Goal: Information Seeking & Learning: Find specific fact

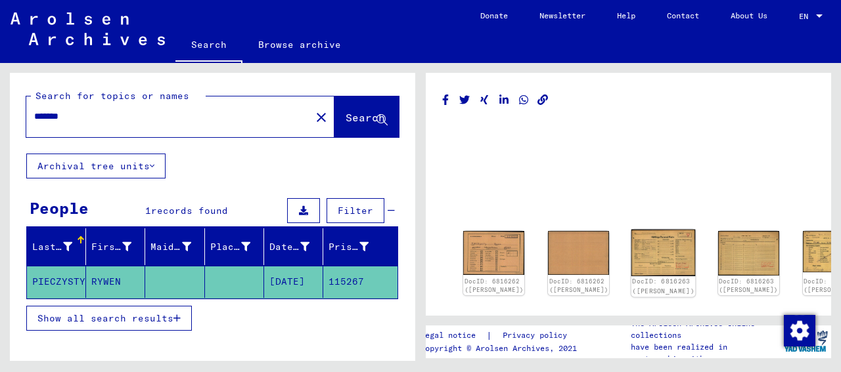
click at [631, 246] on img at bounding box center [663, 253] width 64 height 47
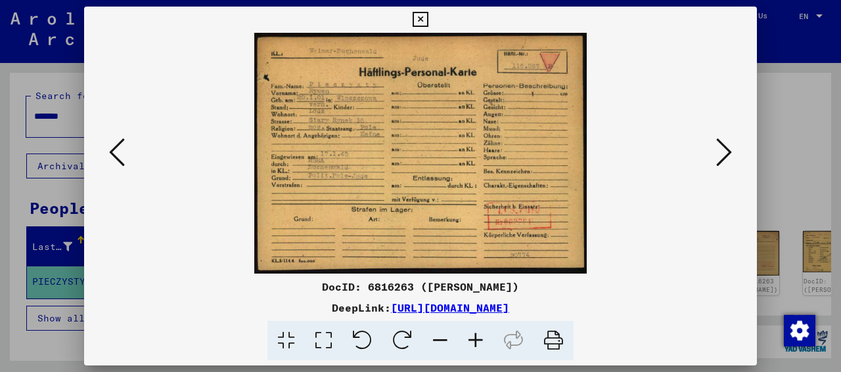
click at [428, 20] on icon at bounding box center [419, 20] width 15 height 16
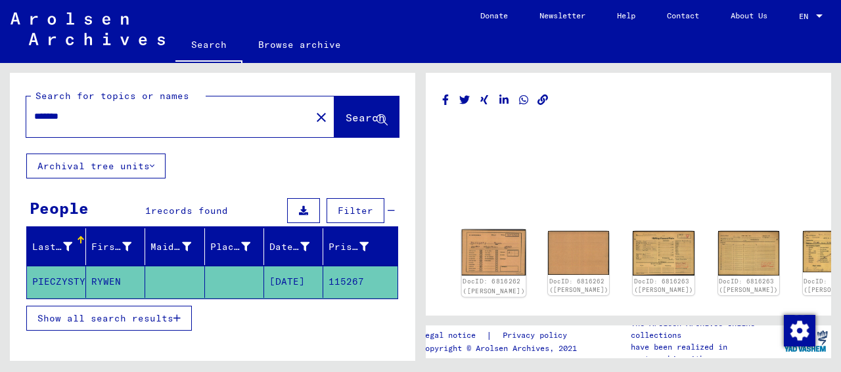
click at [487, 234] on img at bounding box center [494, 253] width 64 height 46
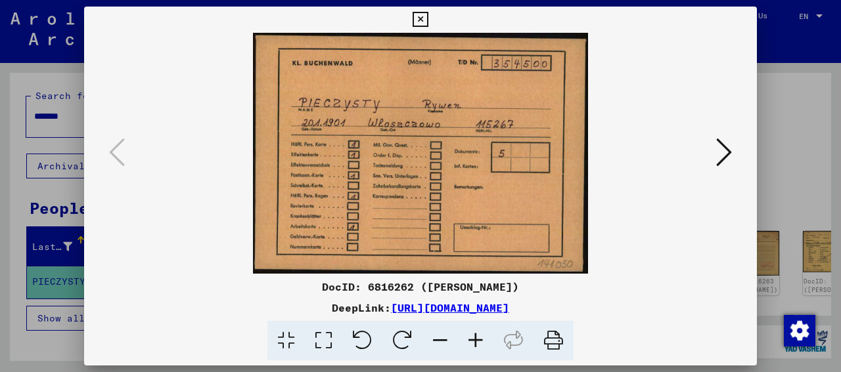
click at [725, 154] on icon at bounding box center [724, 153] width 16 height 32
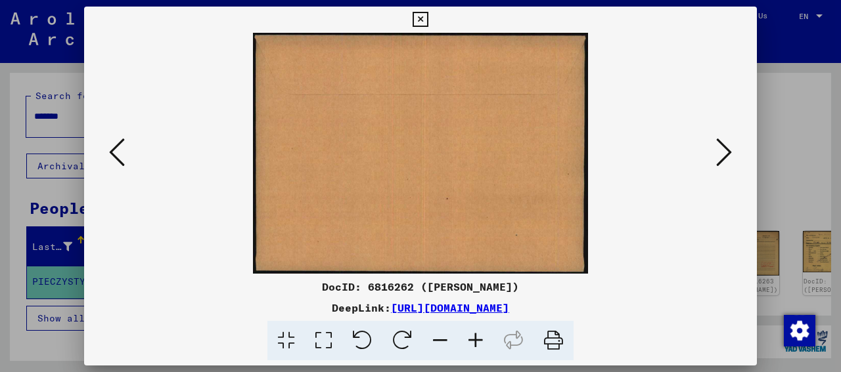
click at [725, 154] on icon at bounding box center [724, 153] width 16 height 32
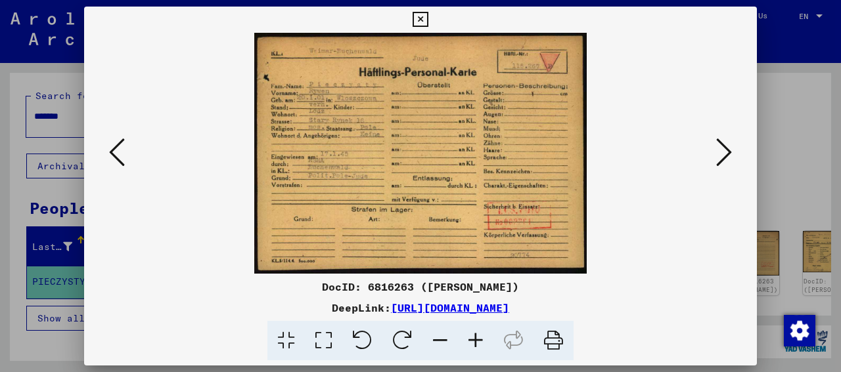
click at [725, 154] on icon at bounding box center [724, 153] width 16 height 32
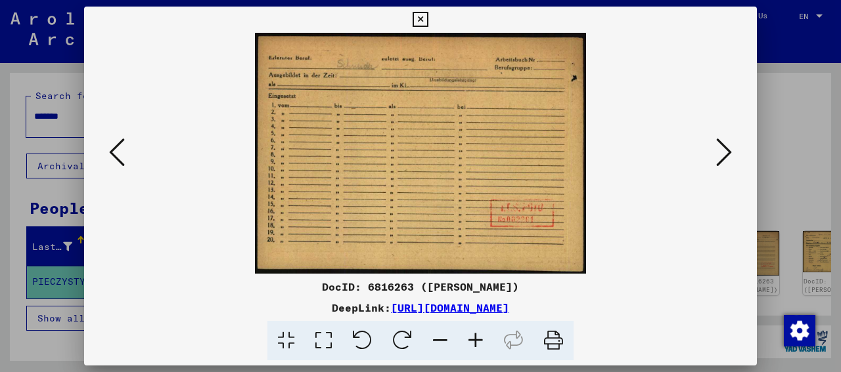
click at [725, 154] on icon at bounding box center [724, 153] width 16 height 32
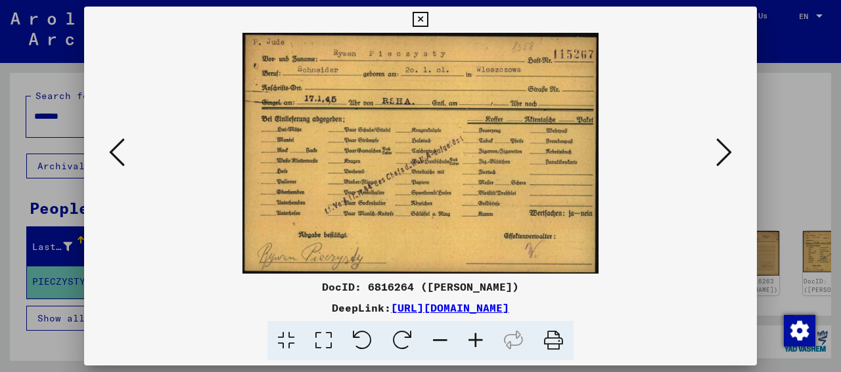
click at [725, 152] on icon at bounding box center [724, 153] width 16 height 32
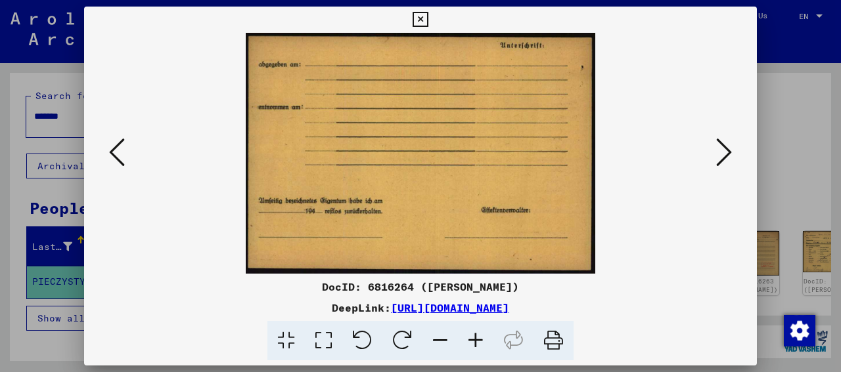
click at [728, 149] on icon at bounding box center [724, 153] width 16 height 32
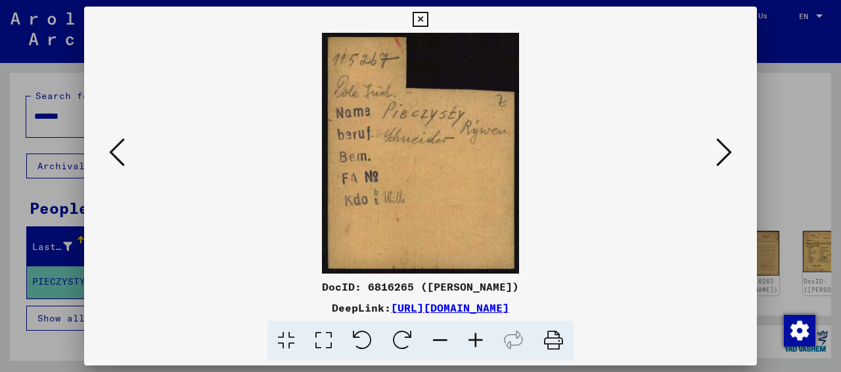
click at [728, 149] on icon at bounding box center [724, 153] width 16 height 32
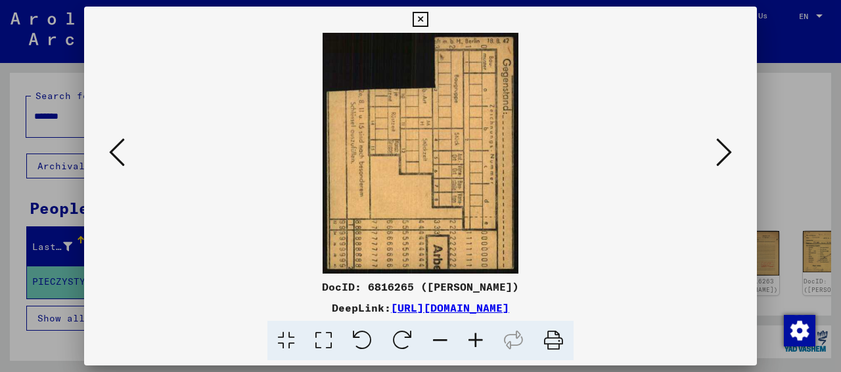
click at [728, 149] on icon at bounding box center [724, 153] width 16 height 32
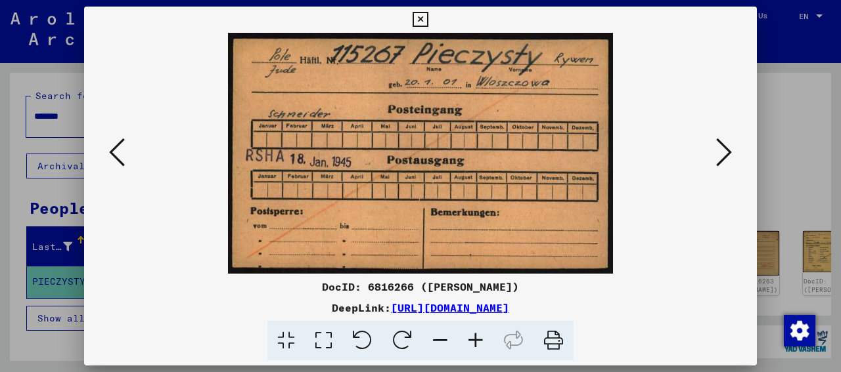
click at [728, 149] on icon at bounding box center [724, 153] width 16 height 32
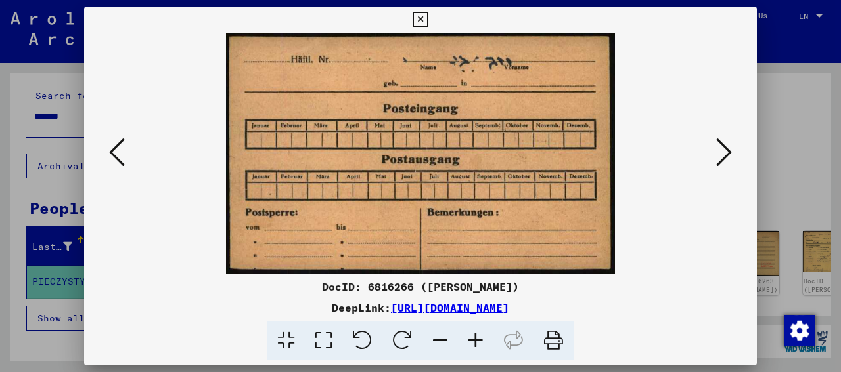
click at [728, 149] on icon at bounding box center [724, 153] width 16 height 32
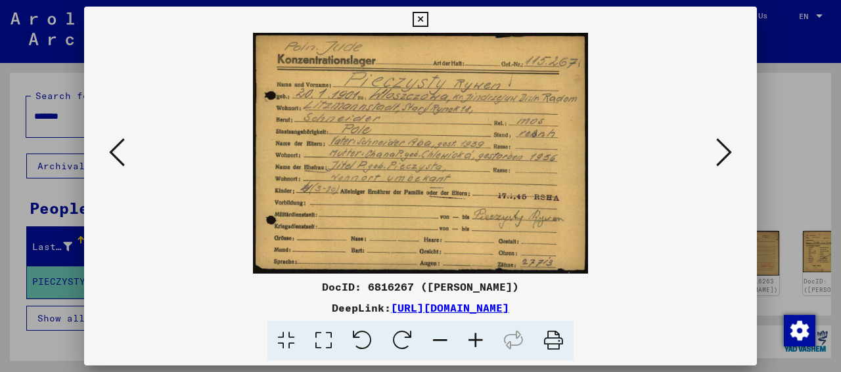
click at [728, 149] on icon at bounding box center [724, 153] width 16 height 32
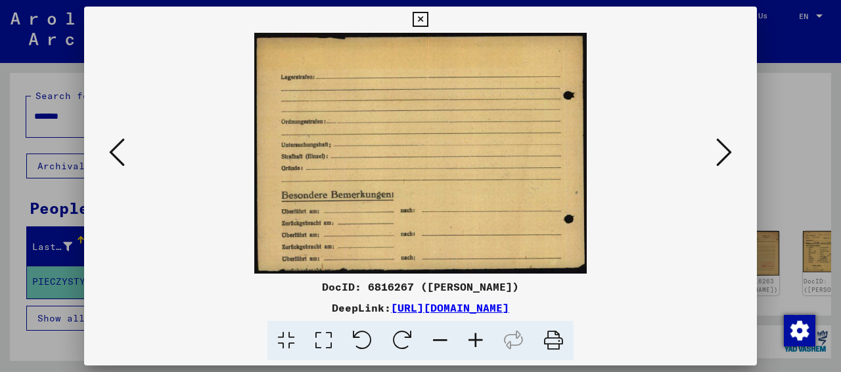
click at [428, 20] on icon at bounding box center [419, 20] width 15 height 16
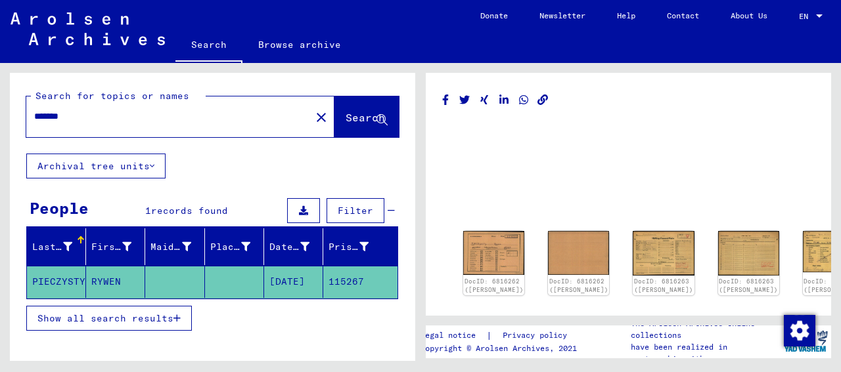
click at [313, 116] on mat-icon "close" at bounding box center [321, 118] width 16 height 16
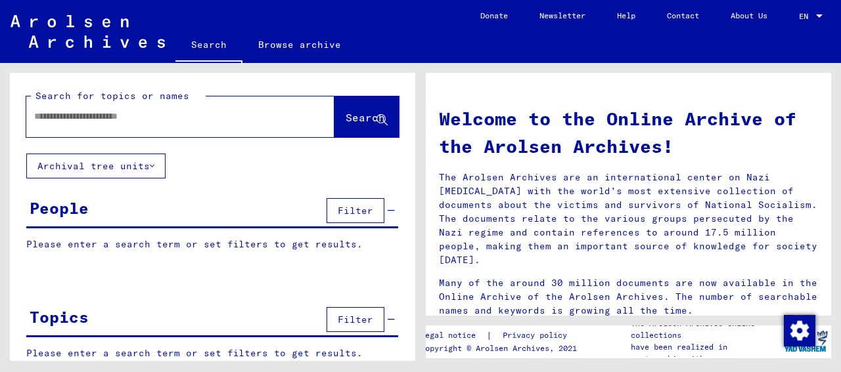
click at [125, 112] on input "text" at bounding box center [164, 117] width 261 height 14
type input "*********"
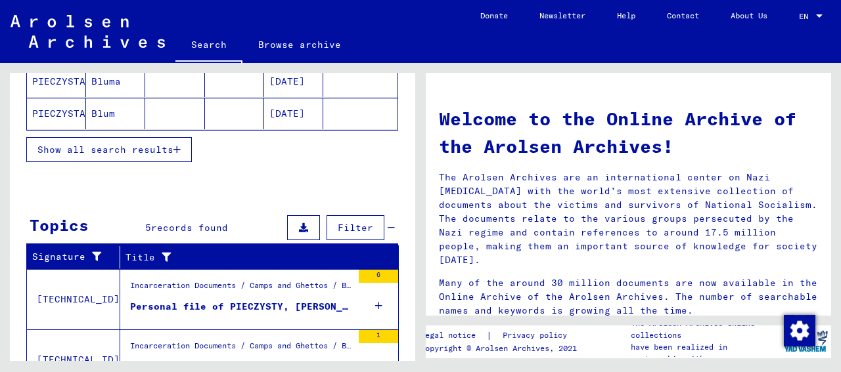
scroll to position [285, 0]
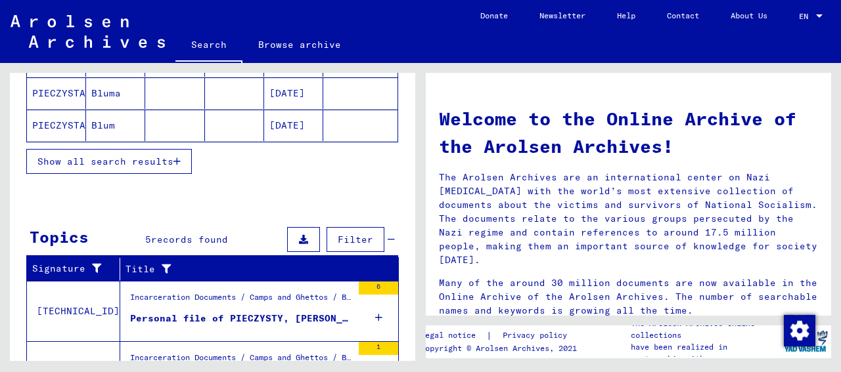
click at [152, 160] on span "Show all search results" at bounding box center [105, 162] width 136 height 12
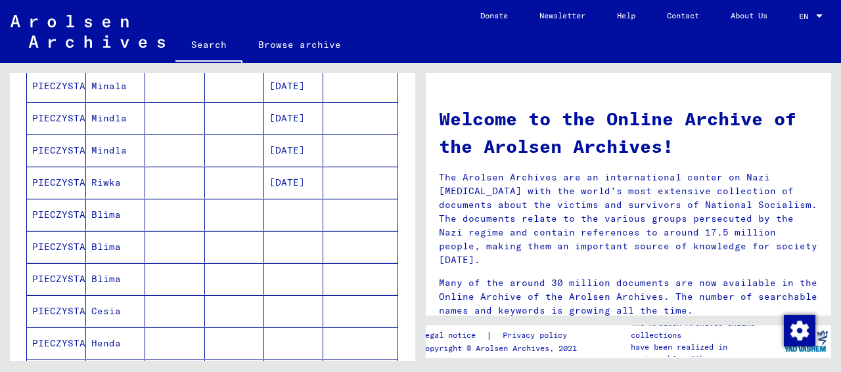
scroll to position [422, 0]
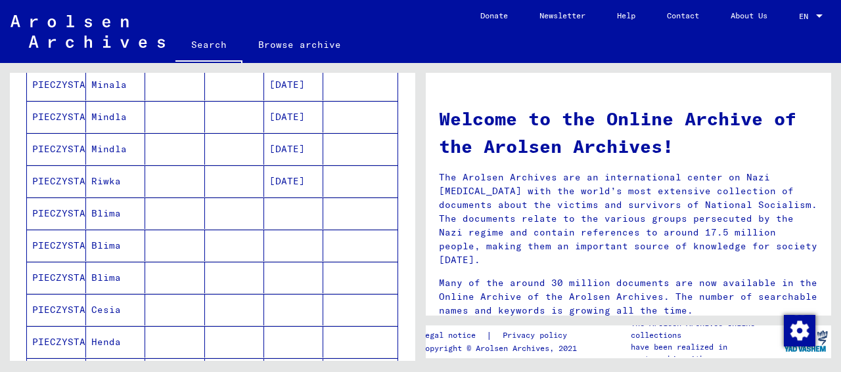
click at [72, 178] on mat-cell "PIECZYSTA" at bounding box center [56, 182] width 59 height 32
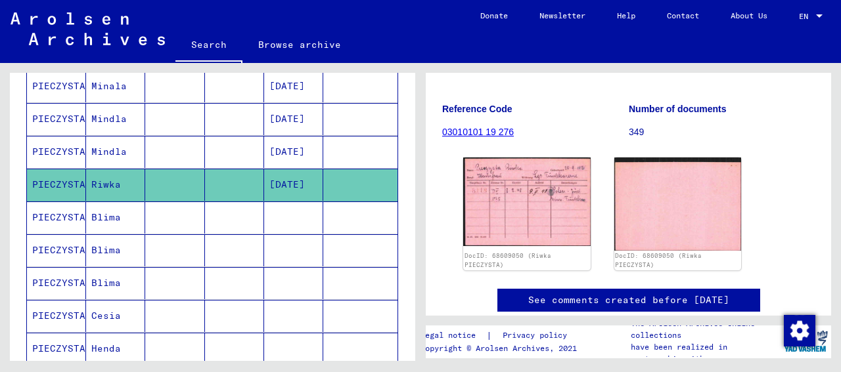
scroll to position [196, 0]
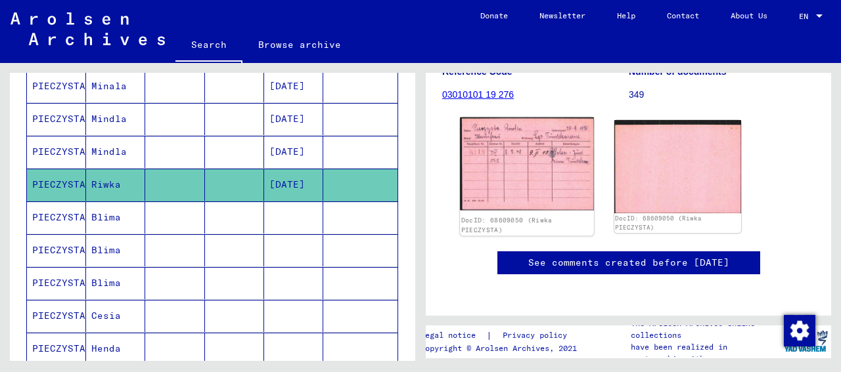
click at [498, 155] on img at bounding box center [526, 164] width 133 height 93
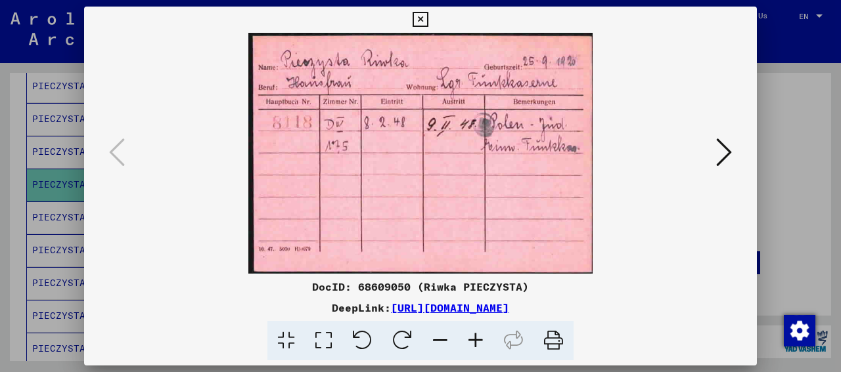
click at [428, 19] on icon at bounding box center [419, 20] width 15 height 16
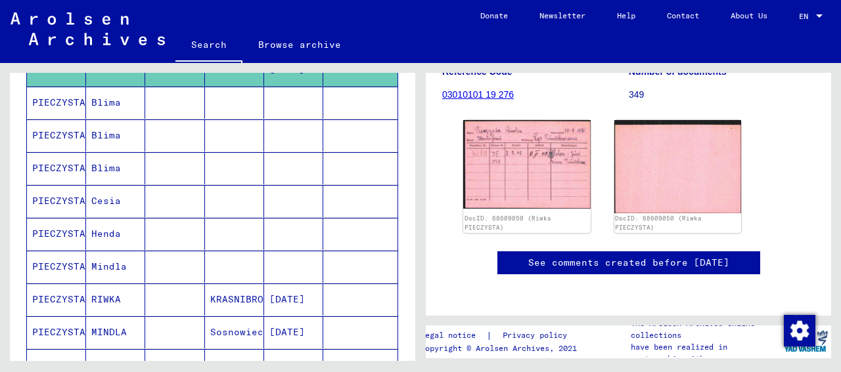
scroll to position [541, 0]
click at [68, 196] on mat-cell "PIECZYSTA" at bounding box center [56, 201] width 59 height 32
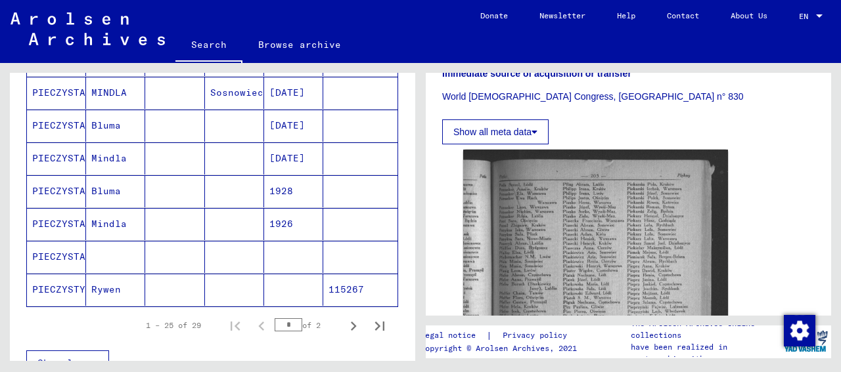
scroll to position [781, 0]
click at [76, 249] on mat-cell "PIECZYSTA" at bounding box center [56, 256] width 59 height 32
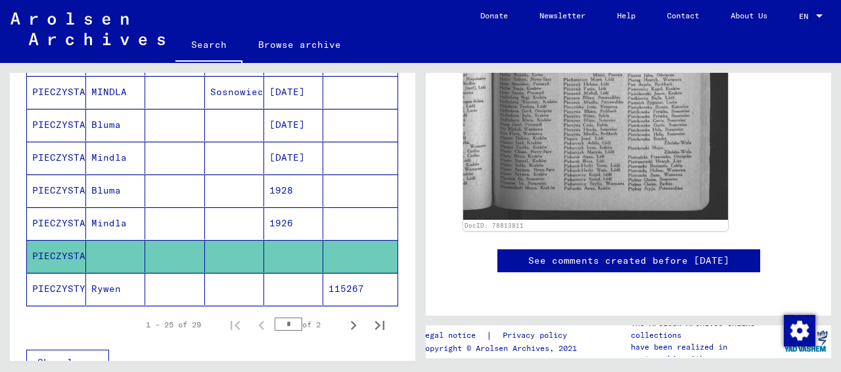
scroll to position [148, 0]
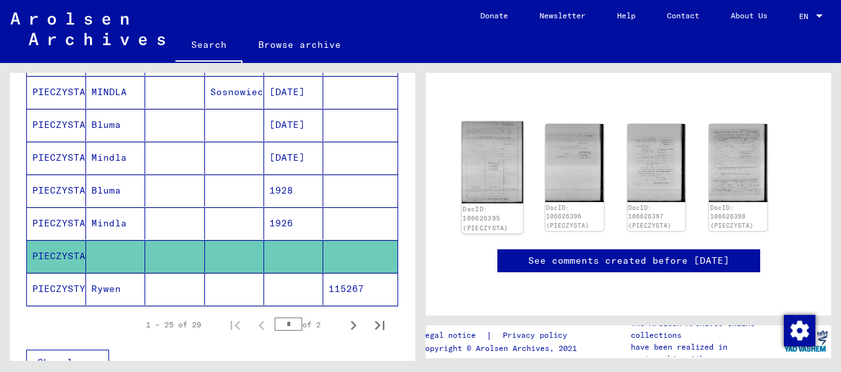
click at [487, 121] on img at bounding box center [492, 162] width 61 height 82
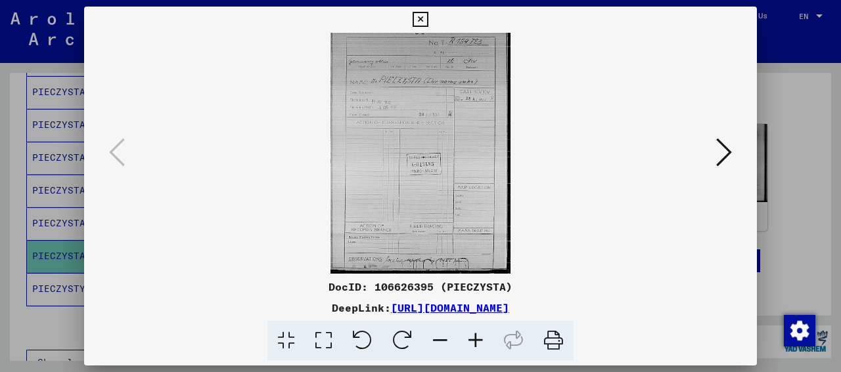
click at [722, 146] on icon at bounding box center [724, 153] width 16 height 32
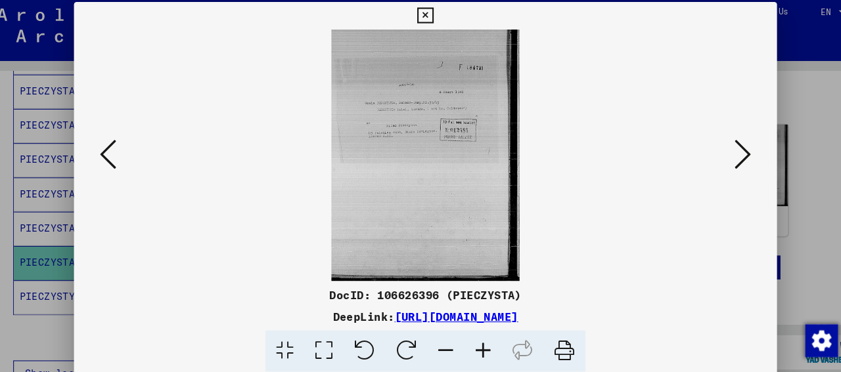
click at [730, 160] on icon at bounding box center [724, 153] width 16 height 32
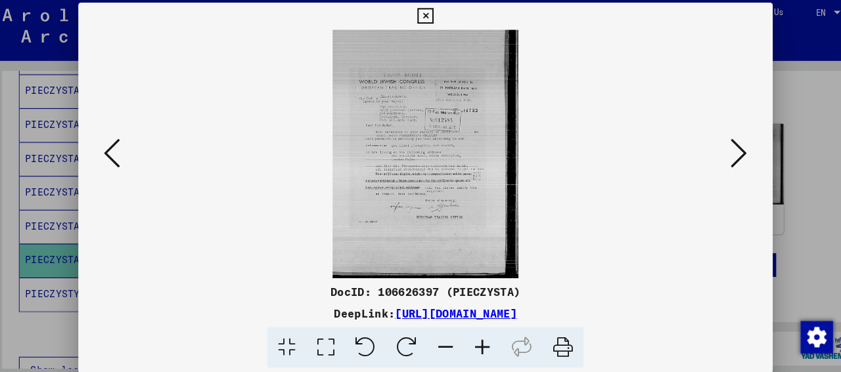
click at [723, 149] on icon at bounding box center [724, 153] width 16 height 32
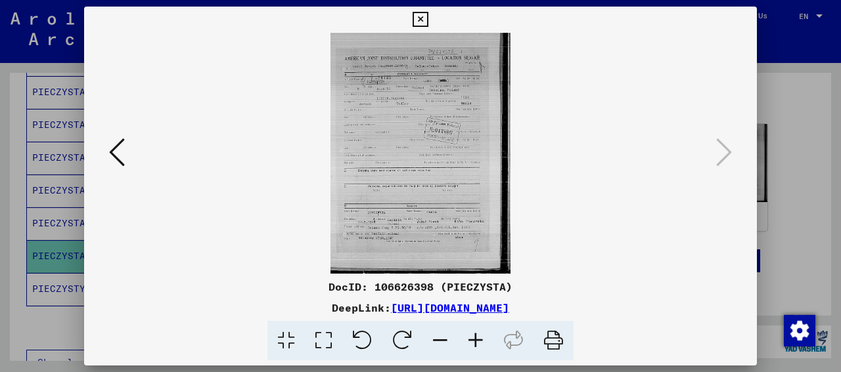
click at [116, 154] on icon at bounding box center [117, 153] width 16 height 32
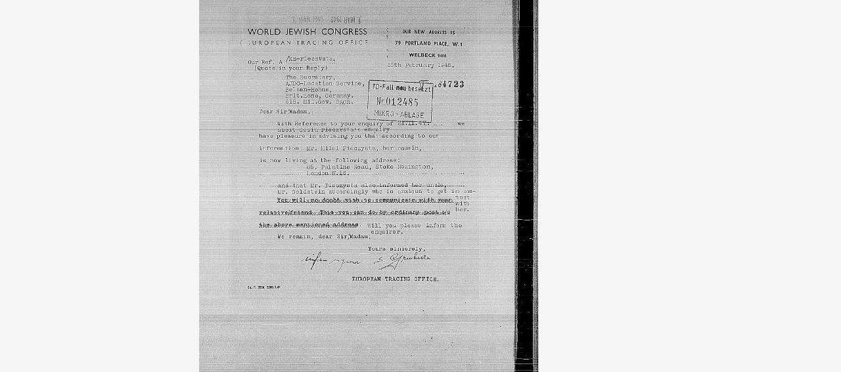
scroll to position [780, 0]
